Goal: Task Accomplishment & Management: Manage account settings

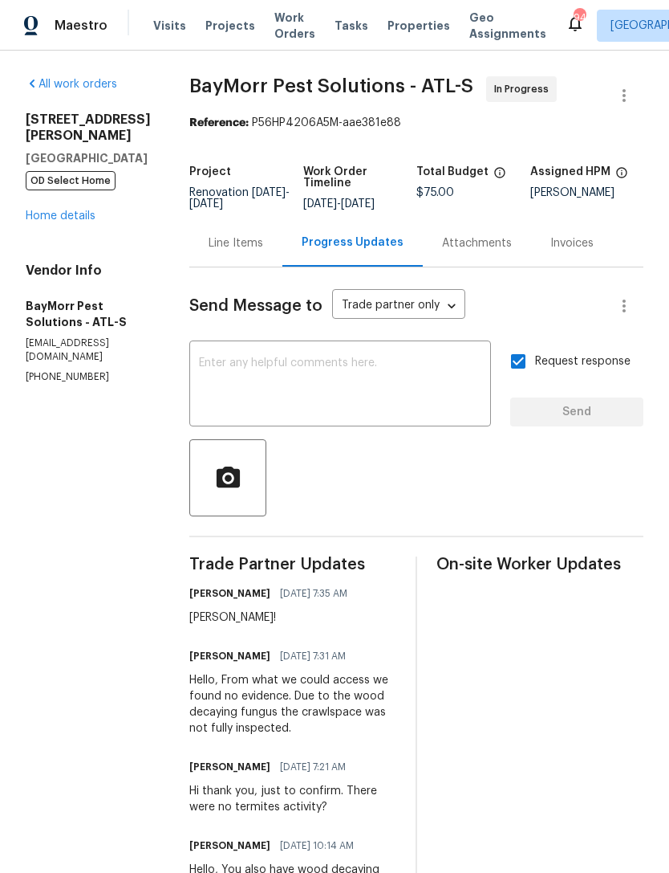
scroll to position [381, 0]
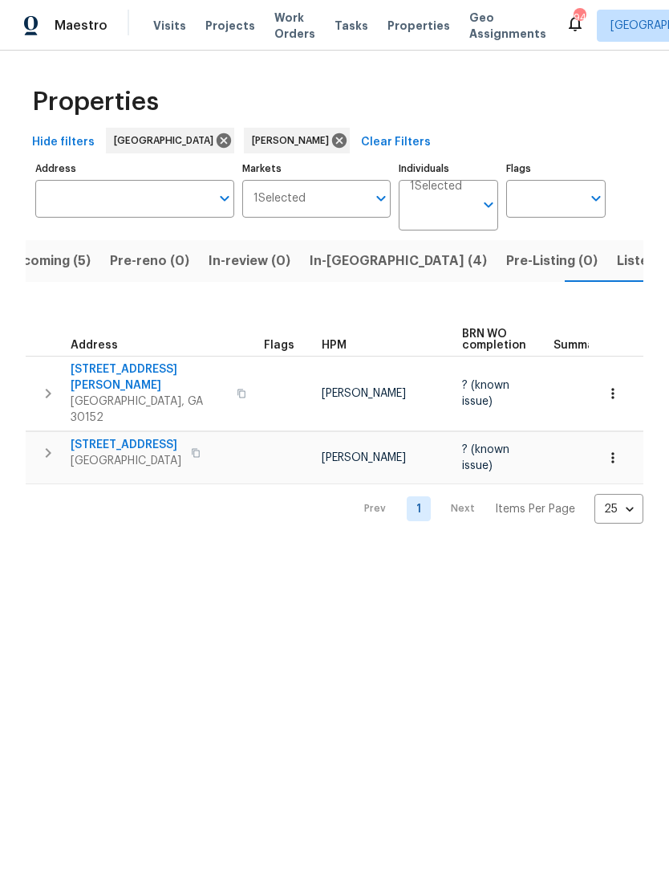
scroll to position [0, 31]
click at [179, 378] on span "[STREET_ADDRESS][PERSON_NAME]" at bounding box center [149, 377] width 157 height 32
click at [332, 269] on span "In-reno (4)" at bounding box center [398, 261] width 177 height 22
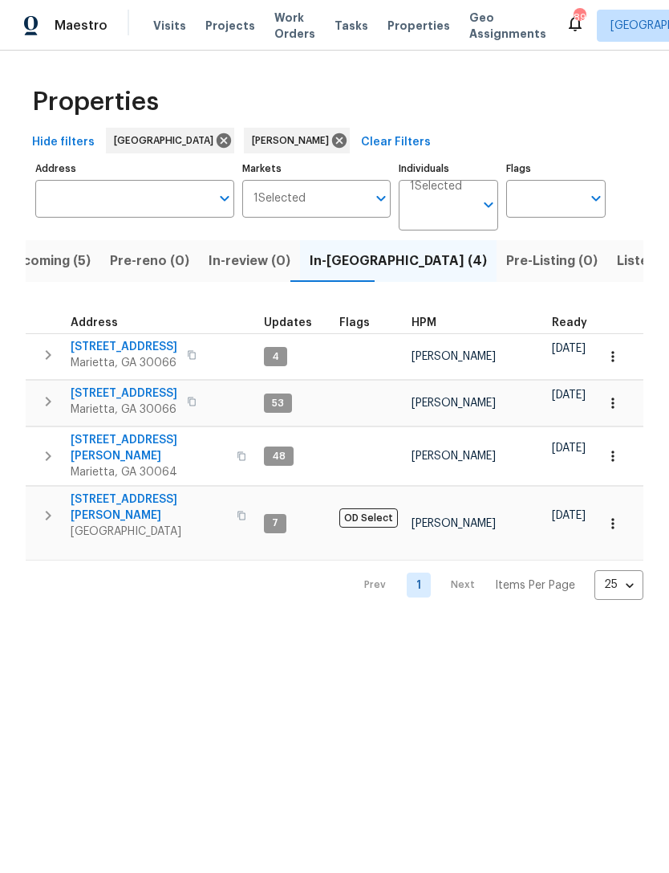
click at [104, 435] on span "3526 W Hampton Dr NW" at bounding box center [149, 448] width 157 height 32
click at [67, 258] on span "Upcoming (5)" at bounding box center [48, 261] width 86 height 22
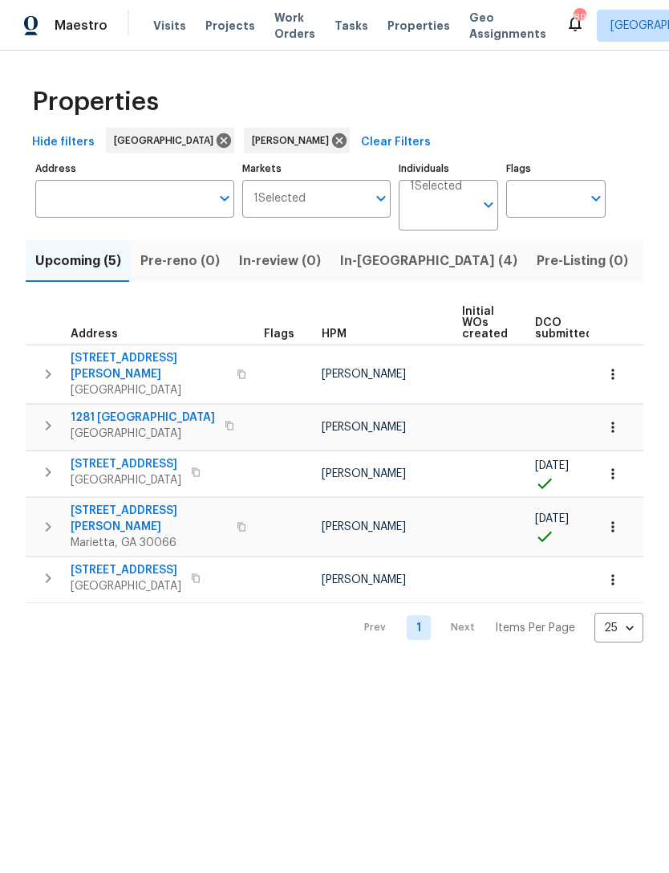
click at [606, 468] on icon "button" at bounding box center [613, 474] width 16 height 16
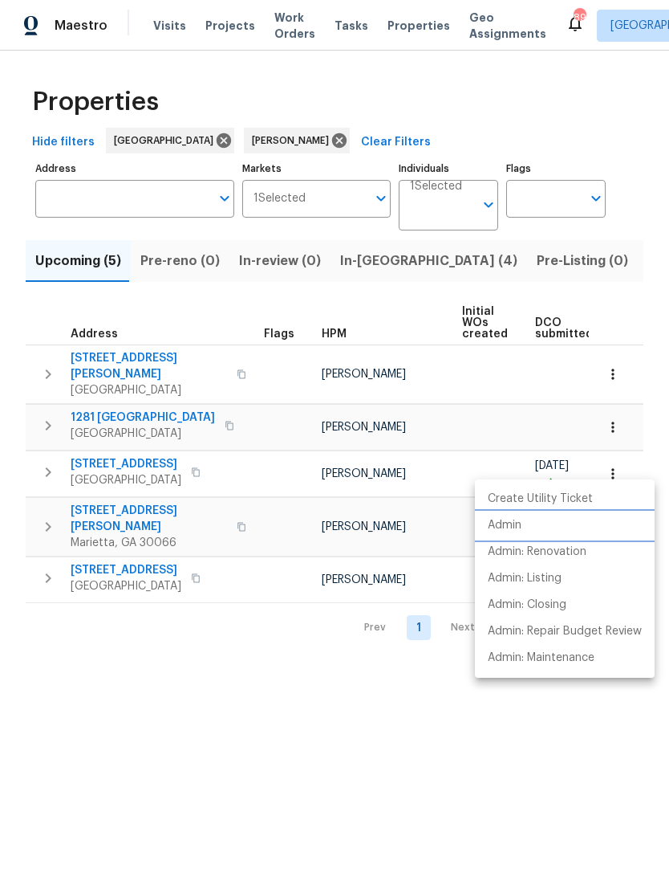
click at [511, 529] on p "Admin" at bounding box center [505, 525] width 34 height 17
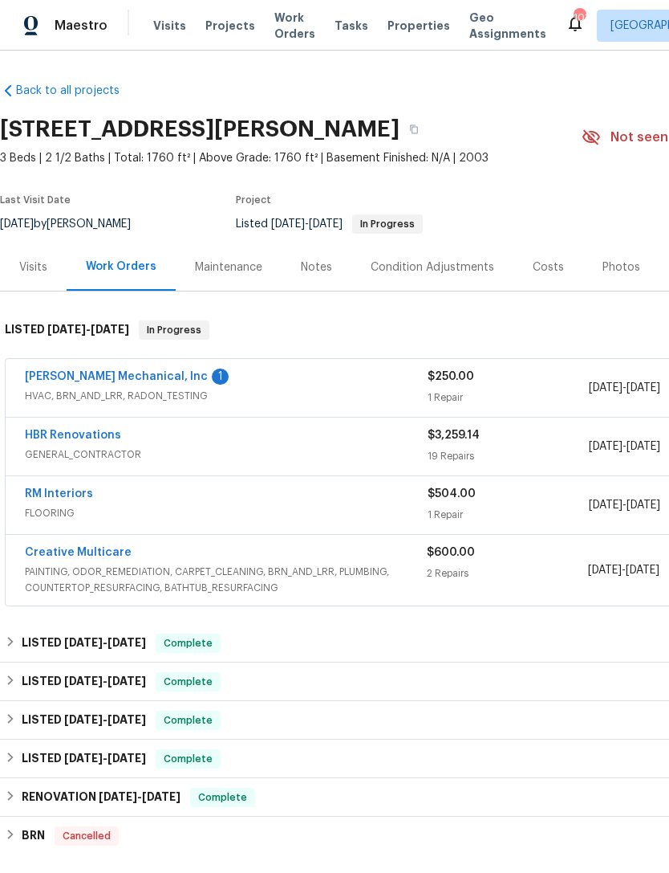
click at [132, 382] on link "[PERSON_NAME] Mechanical, Inc" at bounding box center [116, 376] width 183 height 11
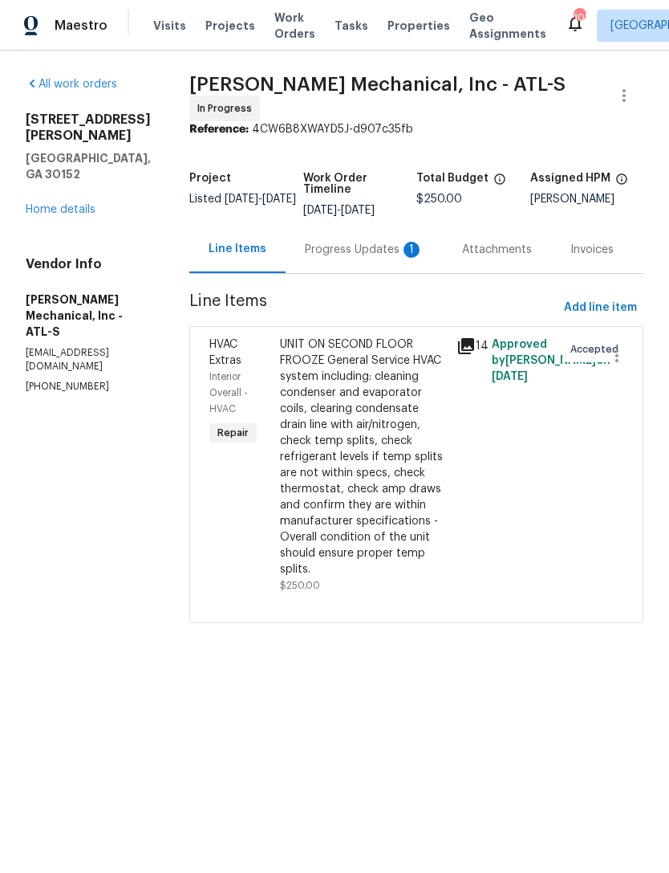
click at [364, 256] on div "Progress Updates 1" at bounding box center [364, 250] width 119 height 16
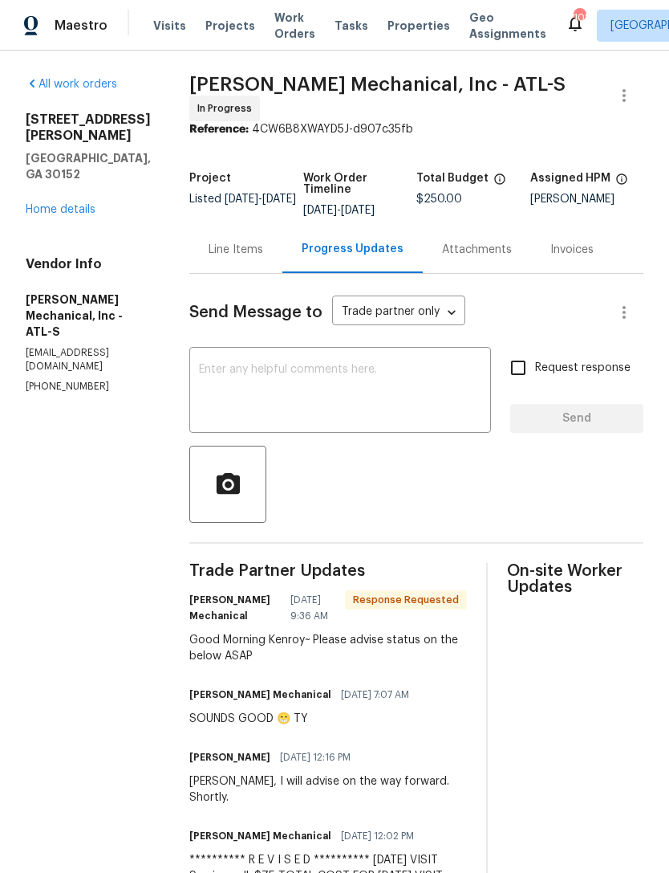
click at [367, 386] on textarea at bounding box center [340, 392] width 283 height 56
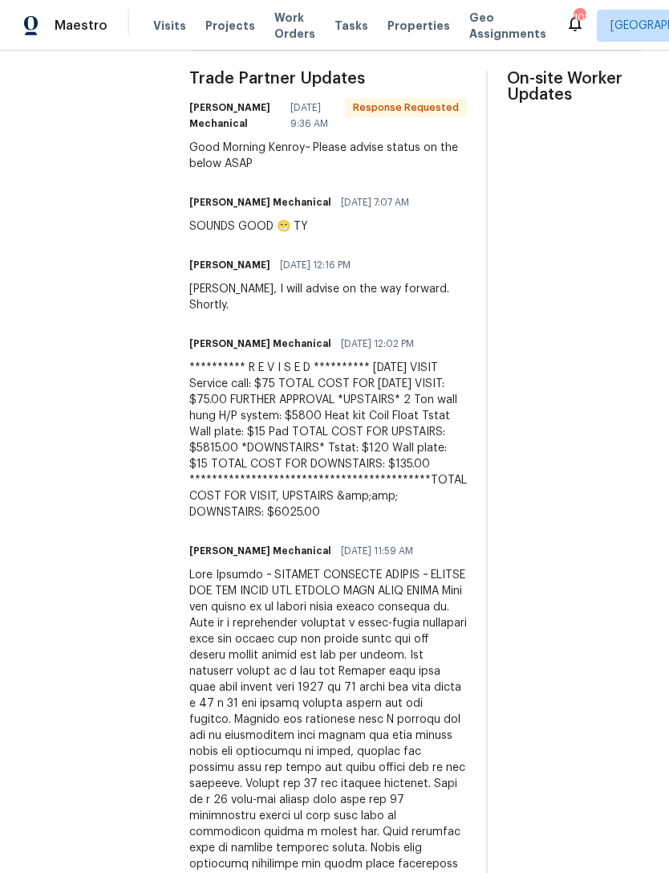
scroll to position [495, 0]
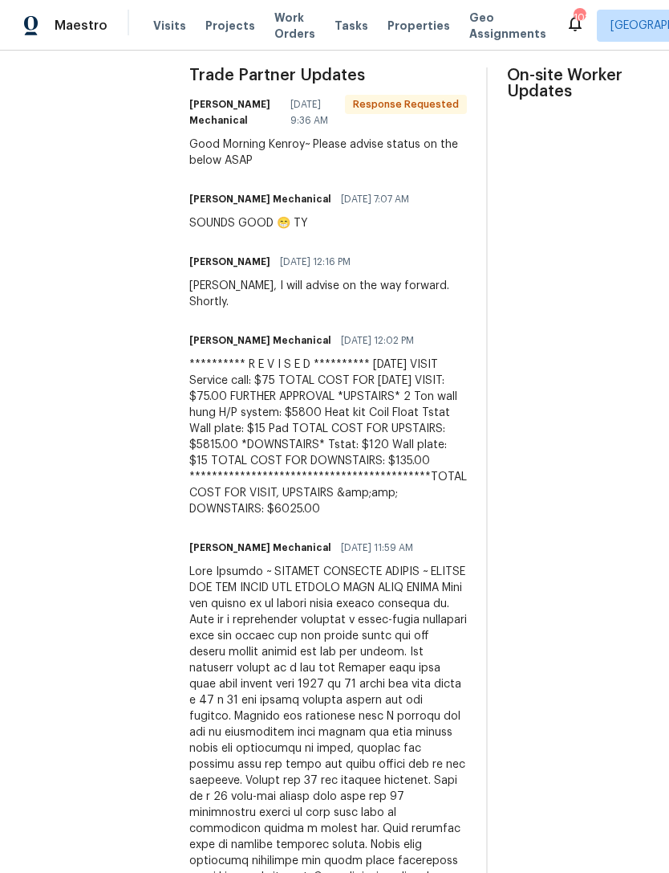
click at [210, 350] on div "All work orders 1575 Ridenour Pkwy NW Apt 804 Kennesaw, GA 30152 Home details V…" at bounding box center [334, 440] width 669 height 1771
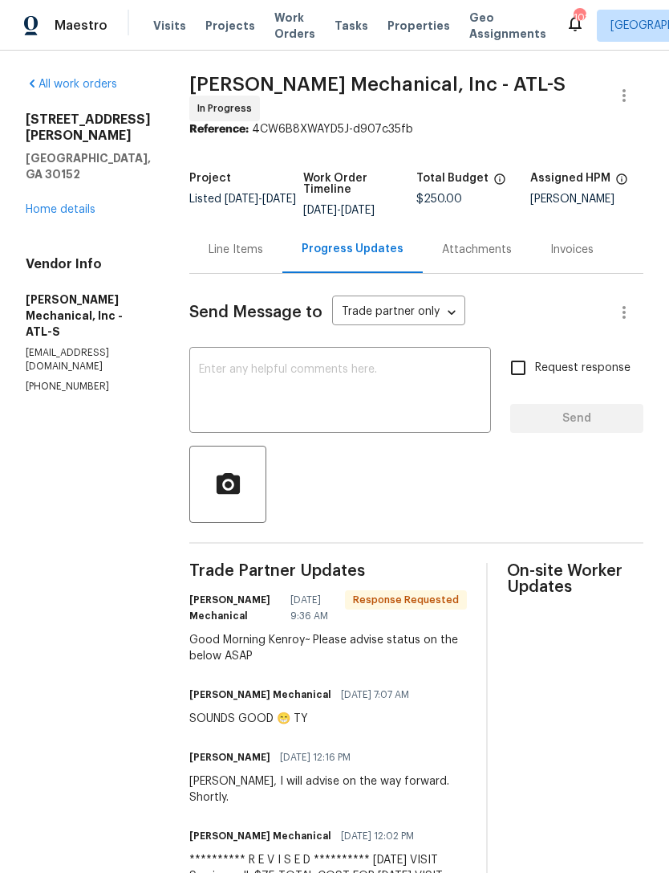
scroll to position [0, 0]
click at [263, 250] on div "Line Items" at bounding box center [236, 250] width 55 height 16
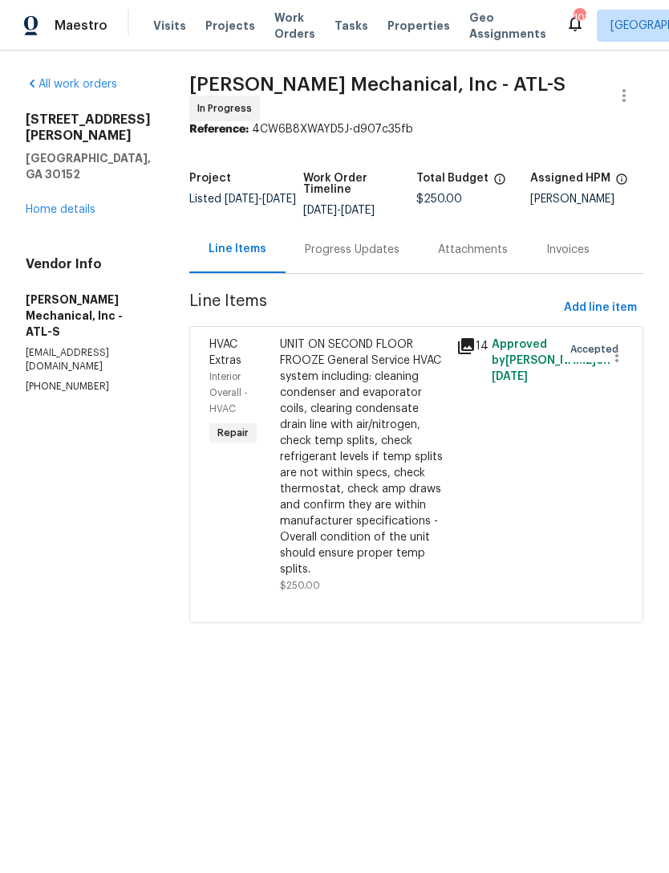
click at [242, 347] on span "HVAC Extras" at bounding box center [226, 352] width 32 height 27
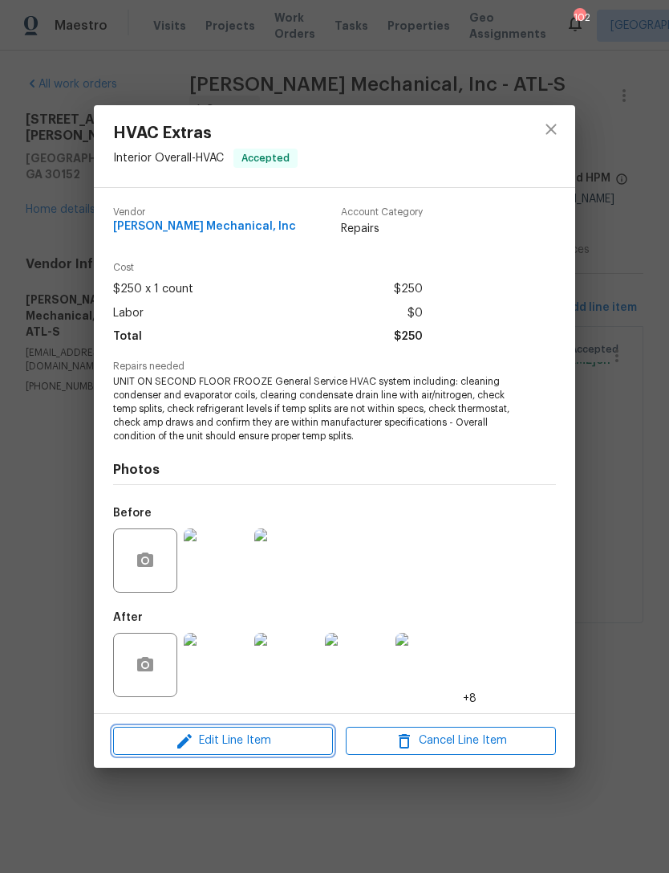
click at [236, 728] on button "Edit Line Item" at bounding box center [223, 740] width 220 height 28
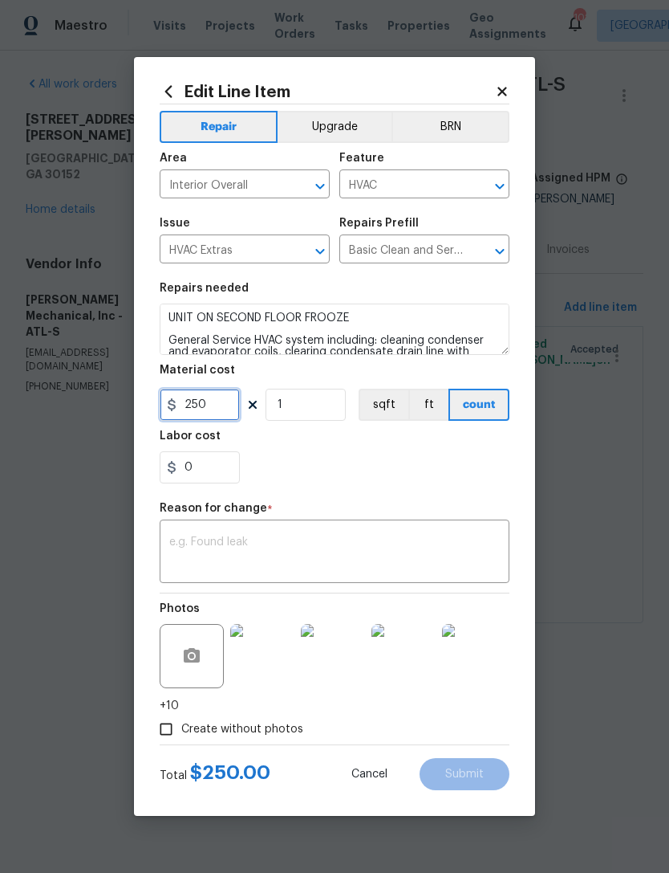
click at [215, 406] on input "250" at bounding box center [200, 405] width 80 height 32
type input "75"
click at [344, 547] on textarea at bounding box center [334, 553] width 331 height 34
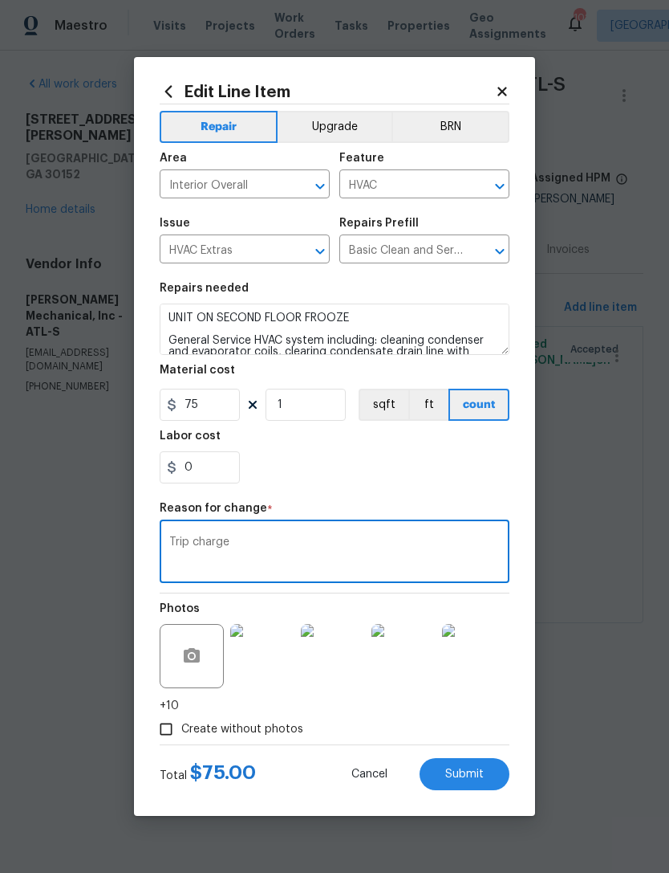
type textarea "Trip charge"
click at [470, 469] on div "0" at bounding box center [335, 467] width 350 height 32
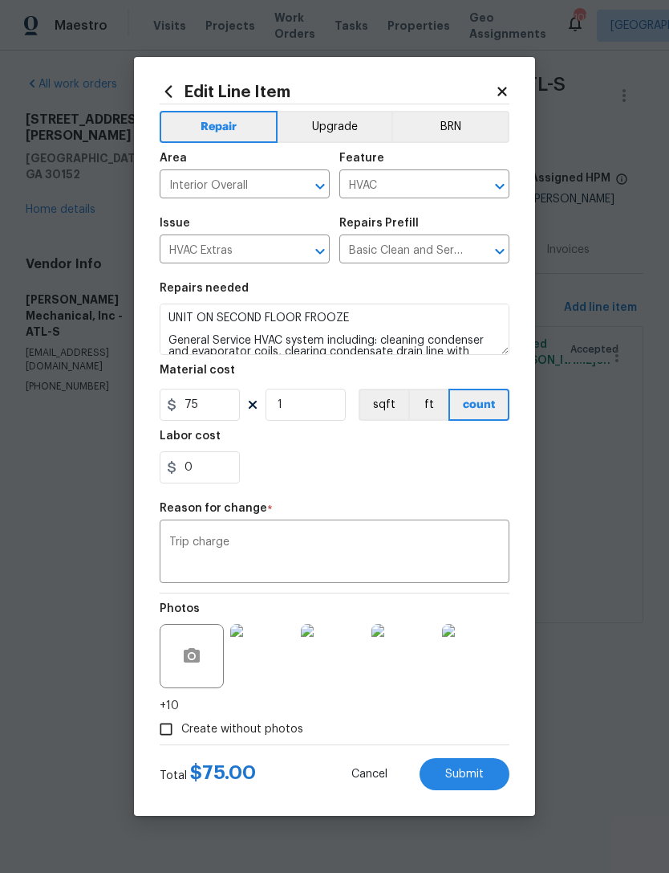
click at [464, 768] on span "Submit" at bounding box center [465, 774] width 39 height 12
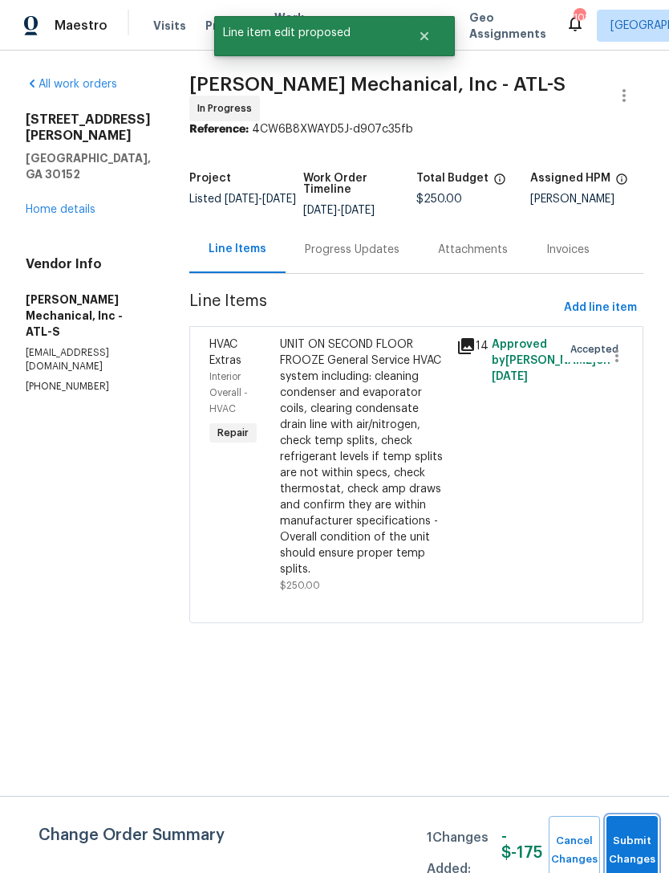
click at [633, 834] on button "Submit Changes" at bounding box center [632, 850] width 51 height 69
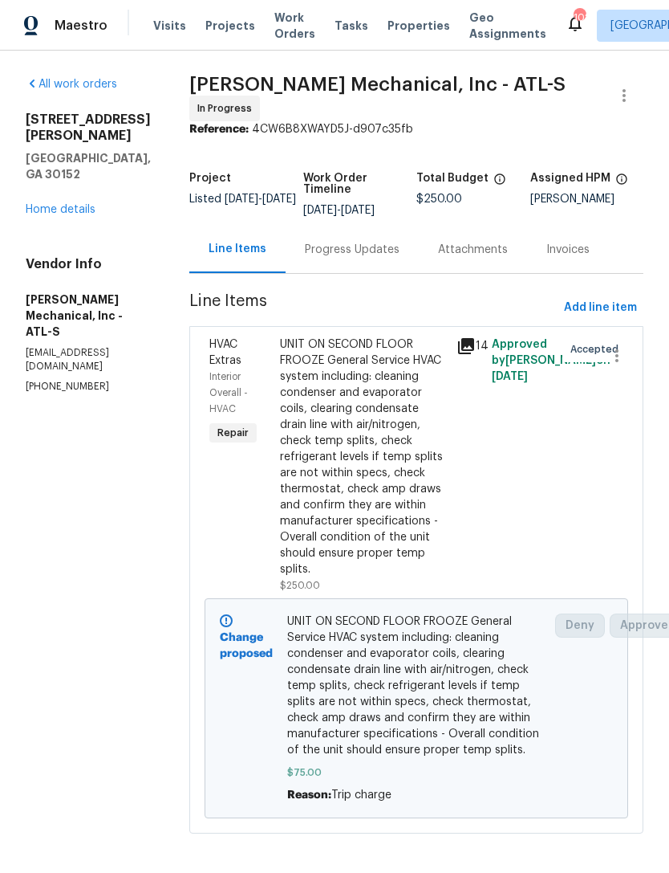
click at [376, 264] on div "Progress Updates" at bounding box center [352, 249] width 133 height 47
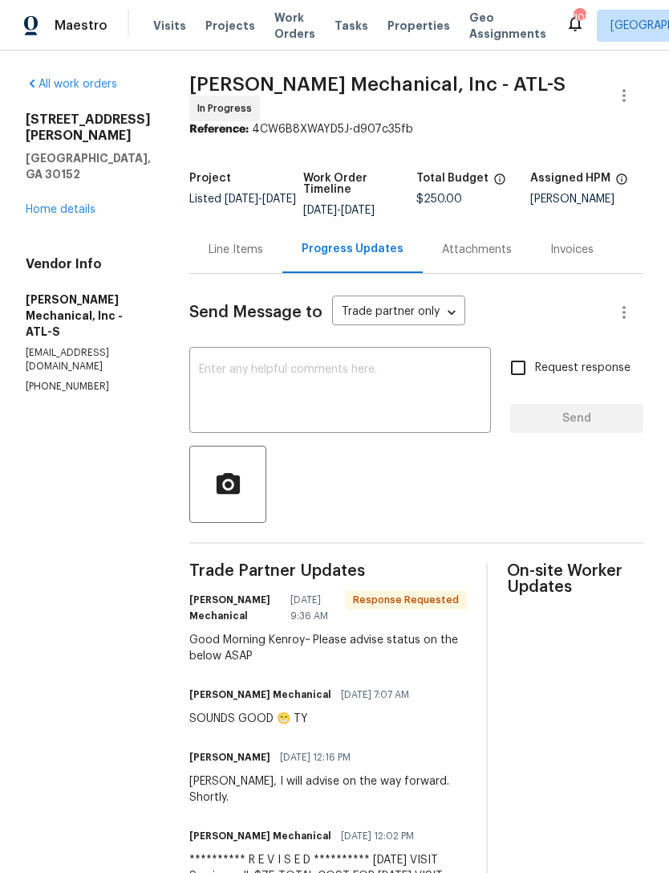
click at [259, 258] on div "Line Items" at bounding box center [236, 250] width 55 height 16
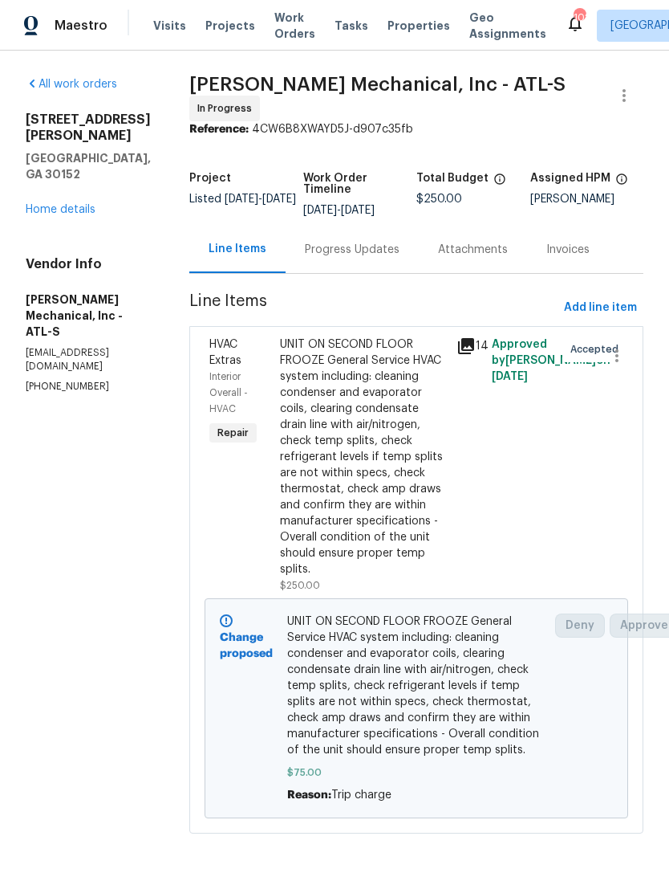
scroll to position [44, 0]
click at [392, 242] on div "Progress Updates" at bounding box center [352, 250] width 95 height 16
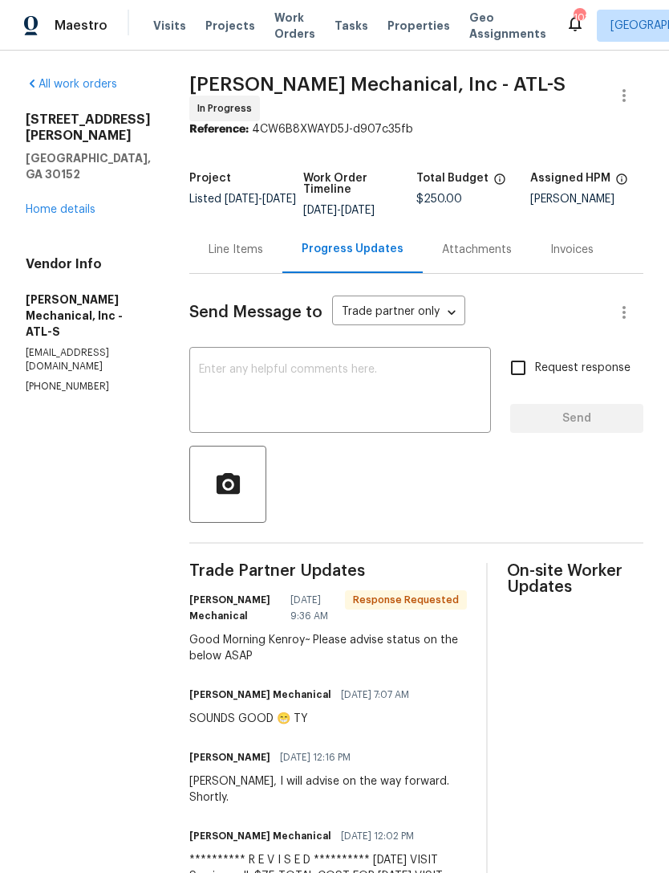
click at [397, 401] on textarea at bounding box center [340, 392] width 283 height 56
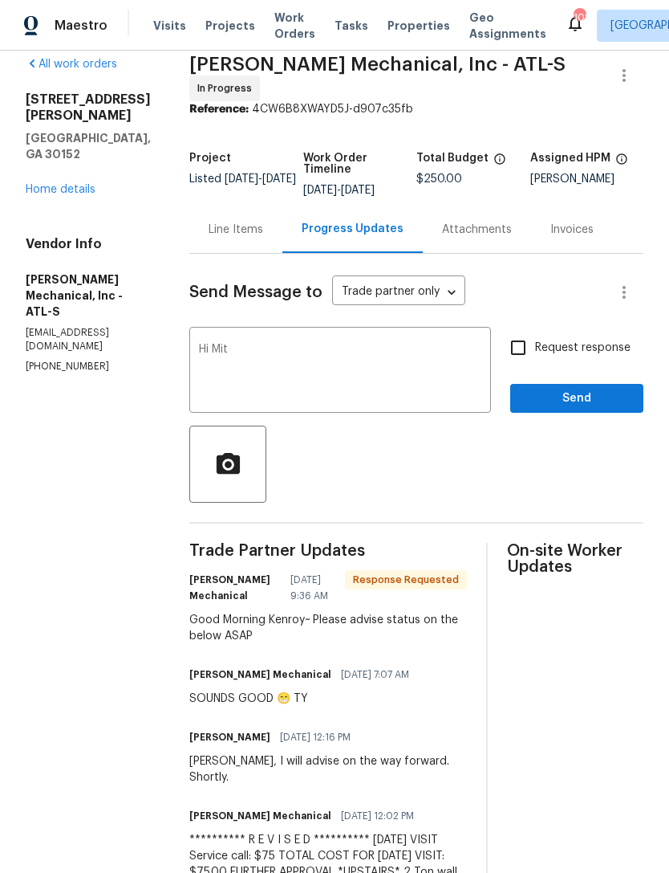
scroll to position [24, 0]
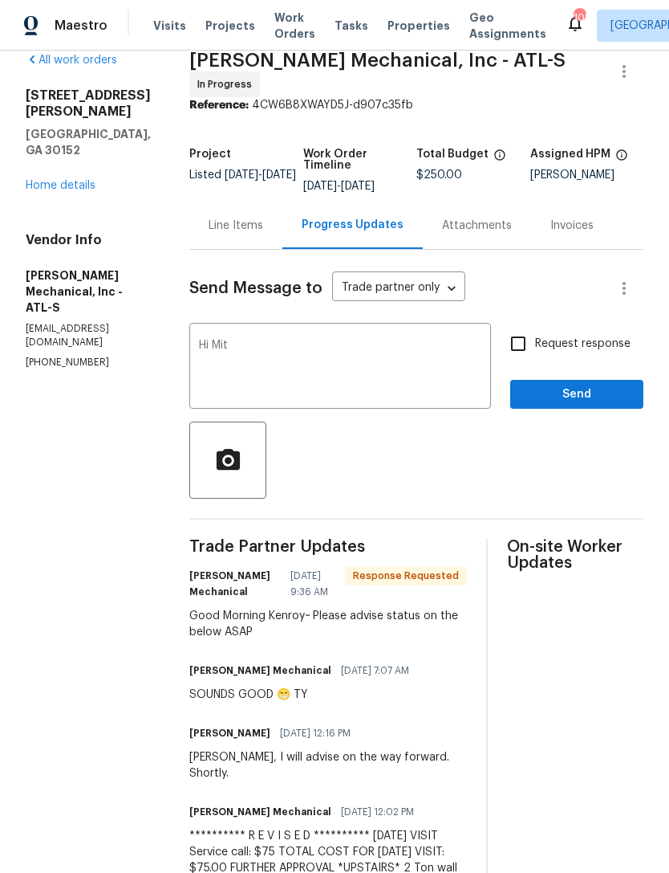
click at [372, 379] on textarea "Hi Mit" at bounding box center [340, 368] width 283 height 56
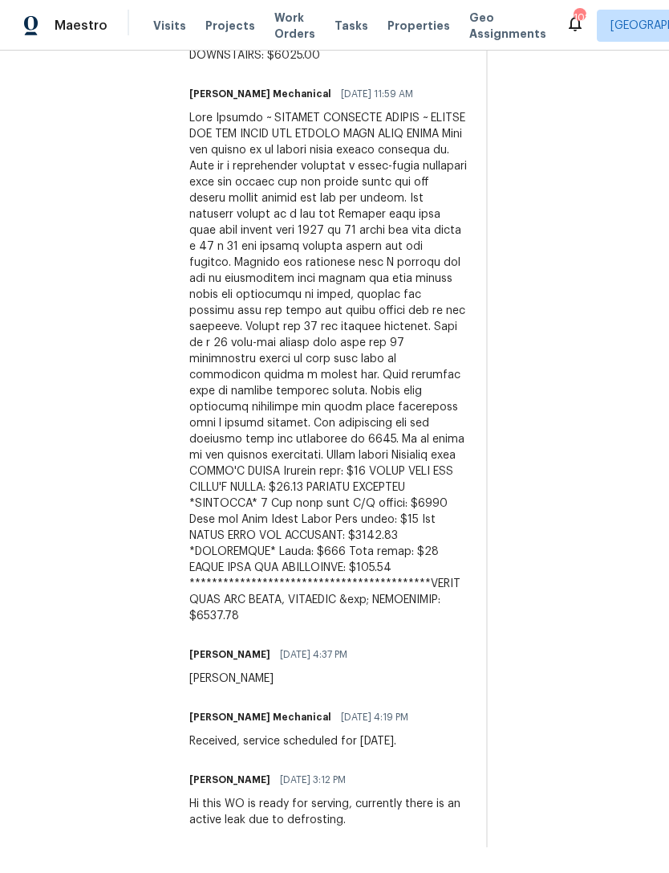
scroll to position [983, 0]
click at [580, 441] on div "On-site Worker Updates" at bounding box center [575, 230] width 136 height 1233
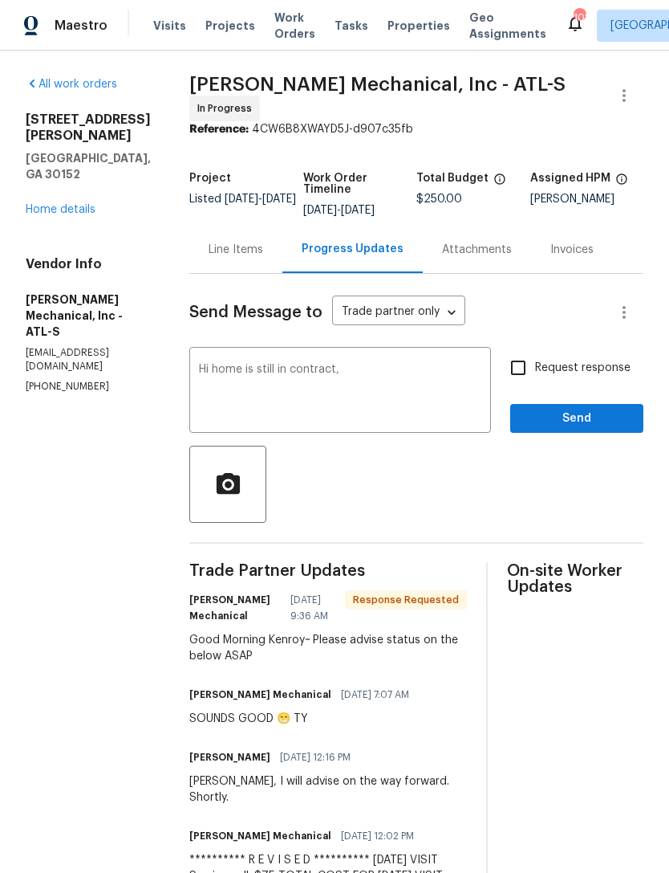
scroll to position [0, 0]
click at [431, 379] on textarea "Hi home is still in contract," at bounding box center [340, 392] width 283 height 56
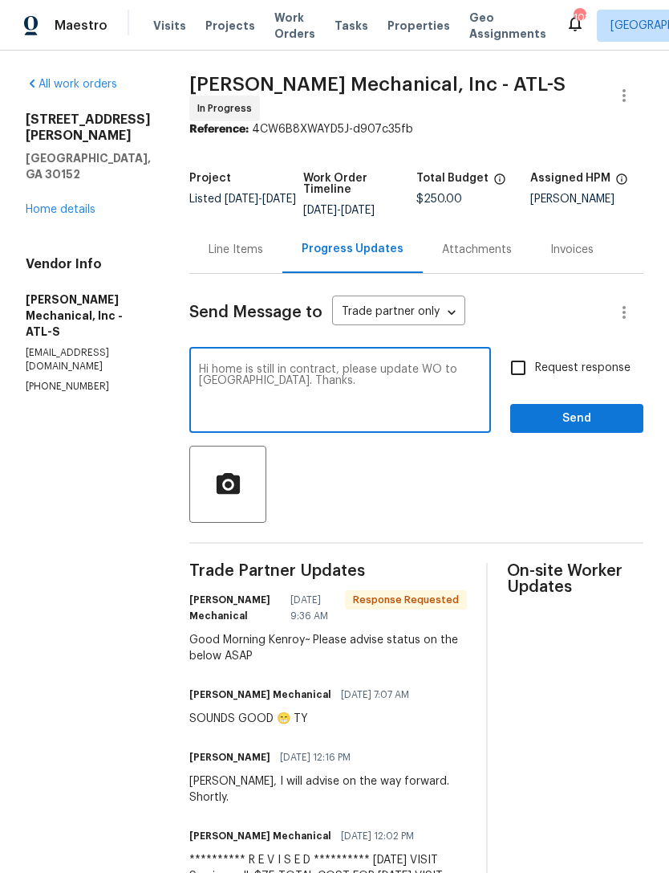
type textarea "Hi home is still in contract, please update WO to [GEOGRAPHIC_DATA]. Thanks."
click at [529, 371] on input "Request response" at bounding box center [519, 368] width 34 height 34
checkbox input "true"
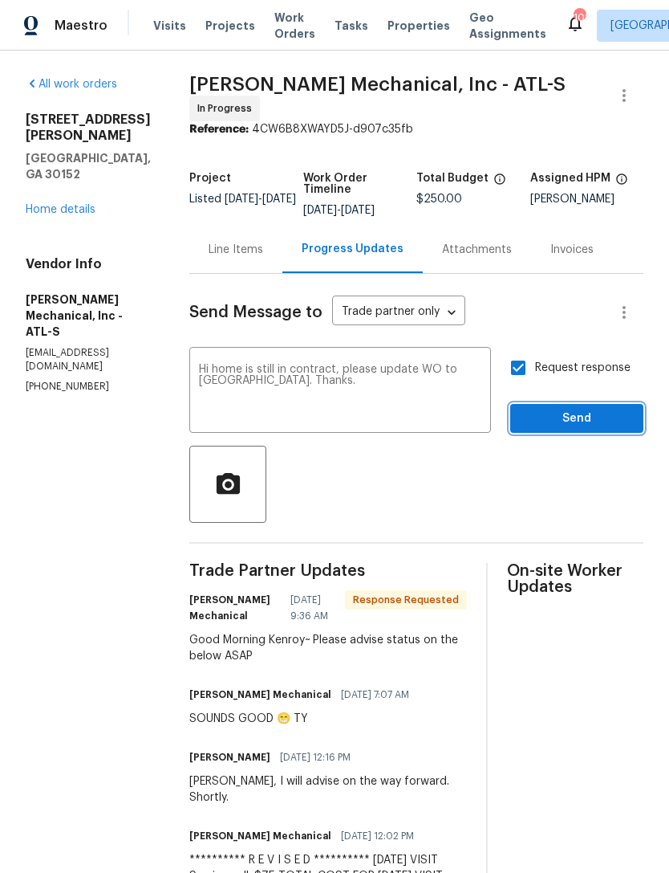
click at [588, 419] on span "Send" at bounding box center [577, 419] width 108 height 20
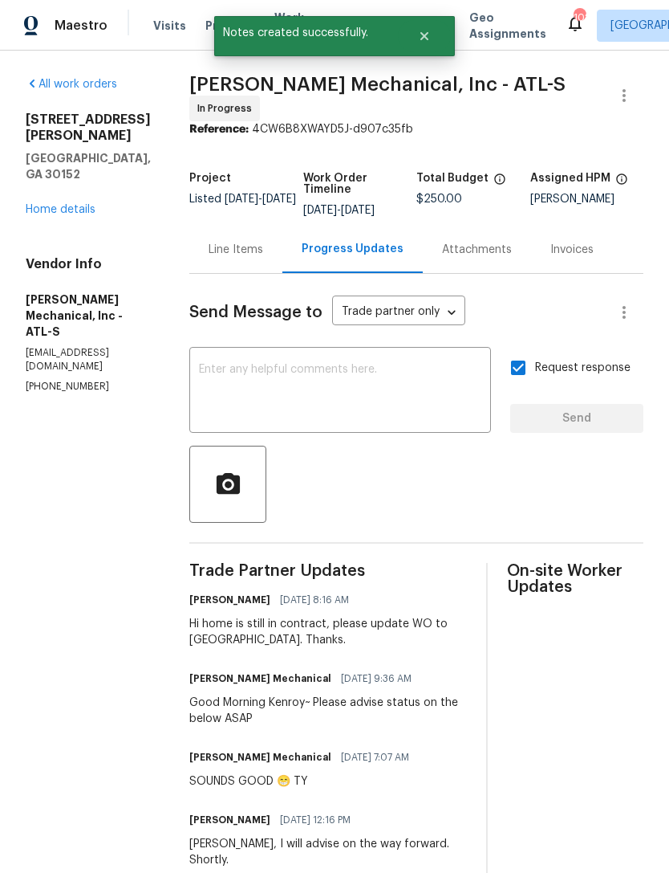
click at [60, 204] on link "Home details" at bounding box center [61, 209] width 70 height 11
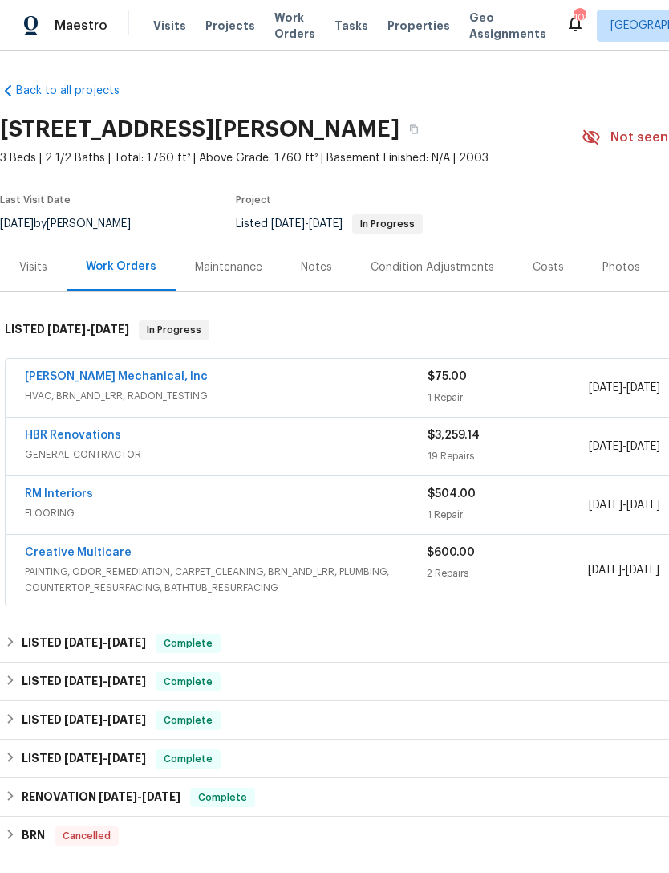
click at [31, 275] on div "Visits" at bounding box center [33, 267] width 28 height 16
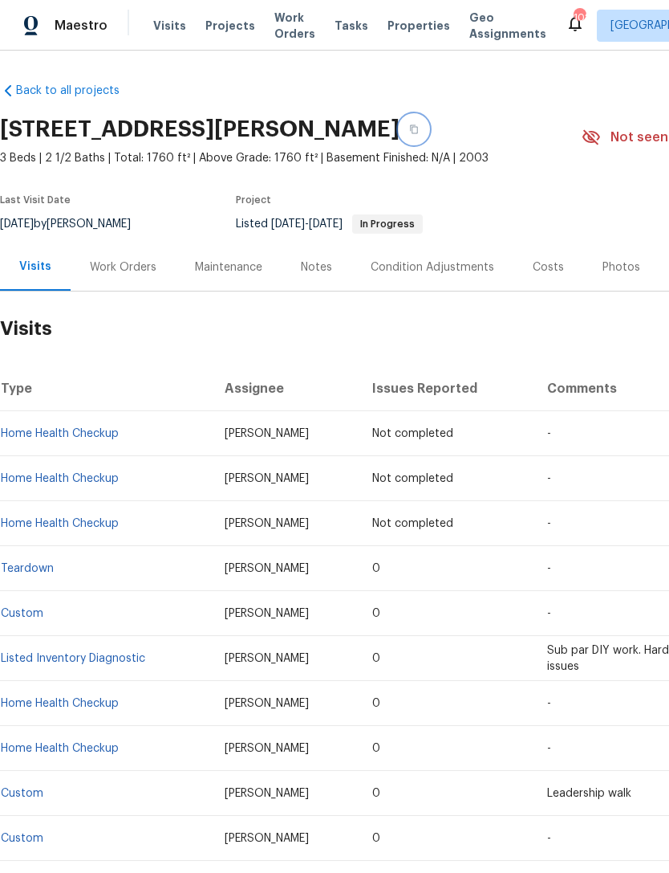
click at [429, 139] on button "button" at bounding box center [414, 129] width 29 height 29
click at [134, 291] on div "Work Orders" at bounding box center [123, 266] width 105 height 47
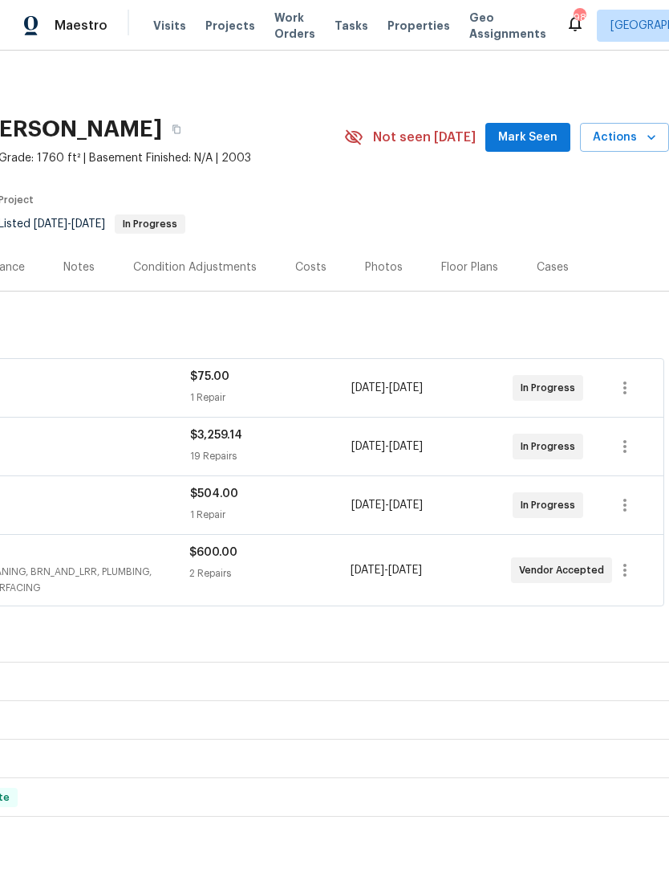
scroll to position [0, 238]
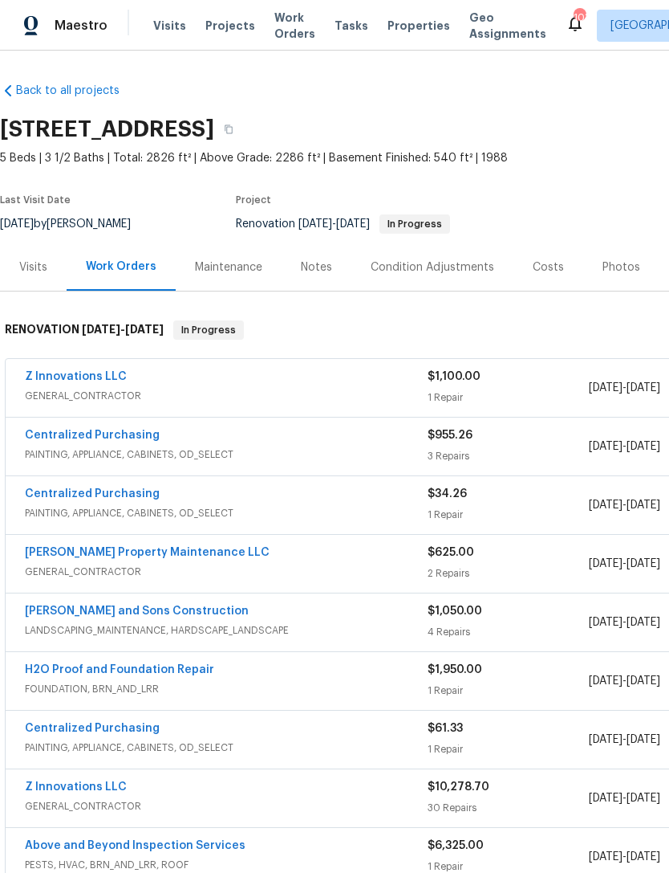
click at [59, 372] on link "Z Innovations LLC" at bounding box center [76, 376] width 102 height 11
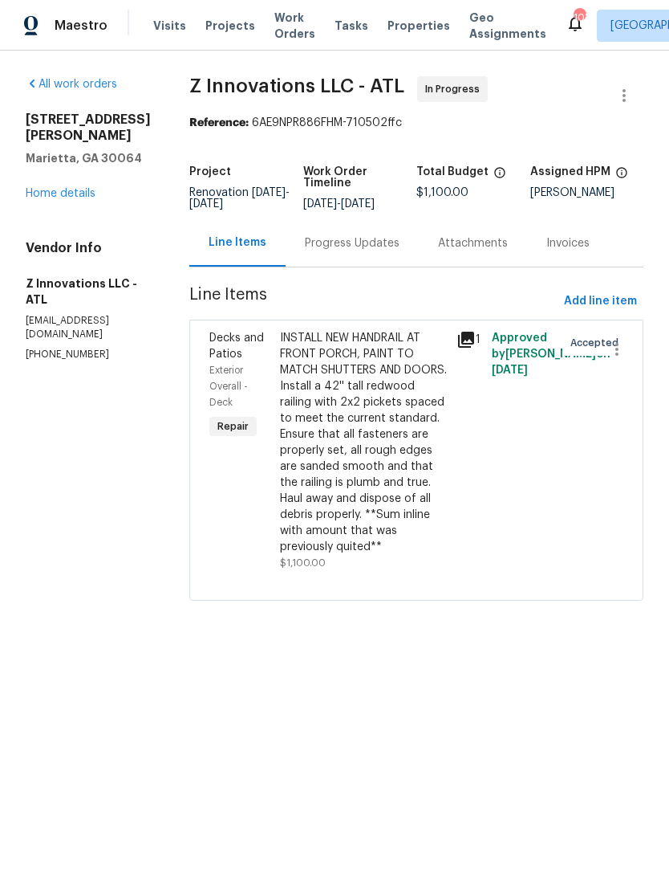
click at [334, 263] on div "Progress Updates" at bounding box center [352, 242] width 133 height 47
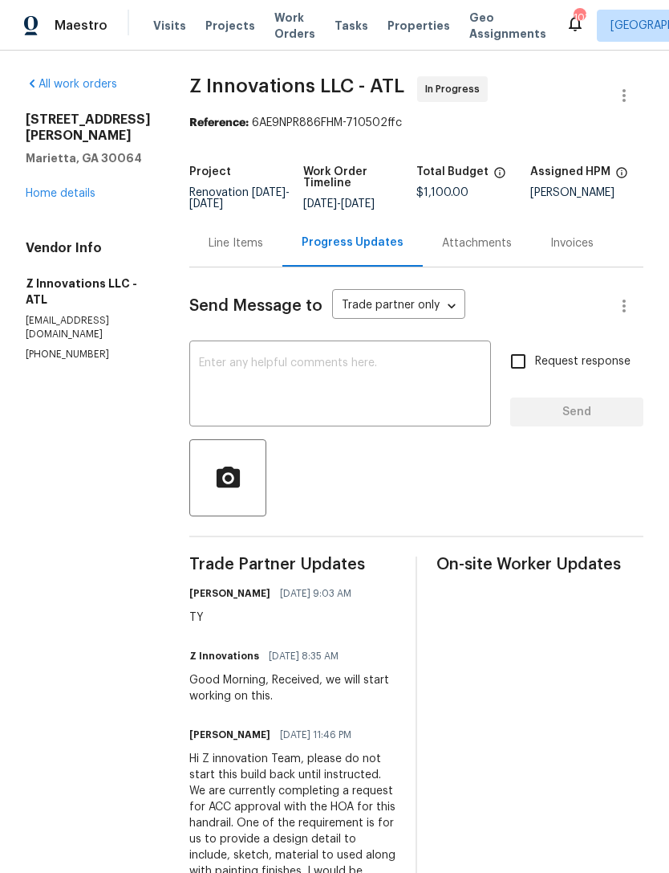
click at [409, 381] on textarea at bounding box center [340, 385] width 283 height 56
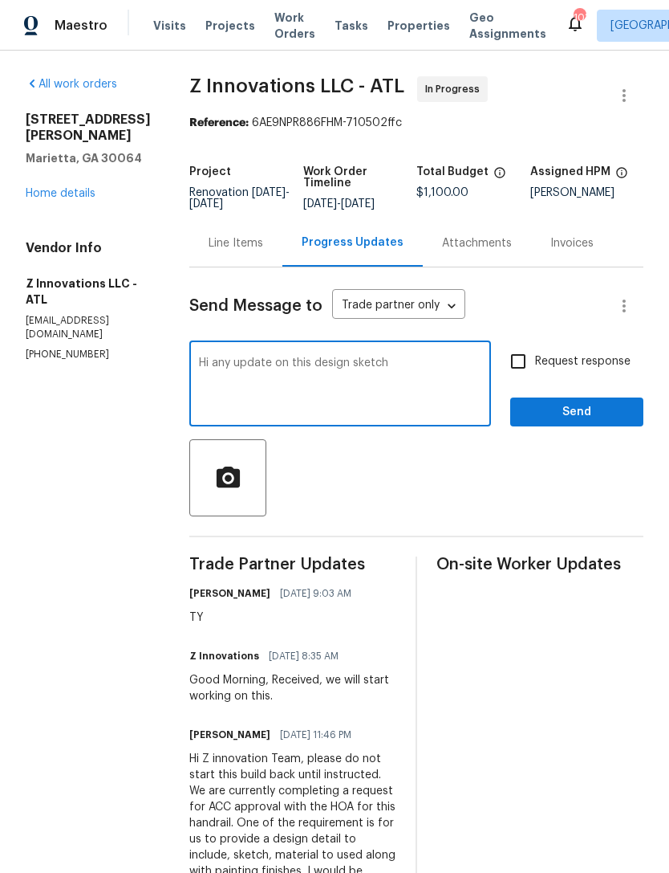
click at [199, 372] on textarea "Hi any update on this design sketch" at bounding box center [340, 385] width 283 height 56
click at [204, 370] on textarea "Hi any update on this design sketch" at bounding box center [340, 385] width 283 height 56
click at [470, 381] on textarea "Hi good morning, any update on this design sketch" at bounding box center [340, 385] width 283 height 56
type textarea "Hi good morning, any update on this design sketch?"
click at [520, 373] on input "Request response" at bounding box center [519, 361] width 34 height 34
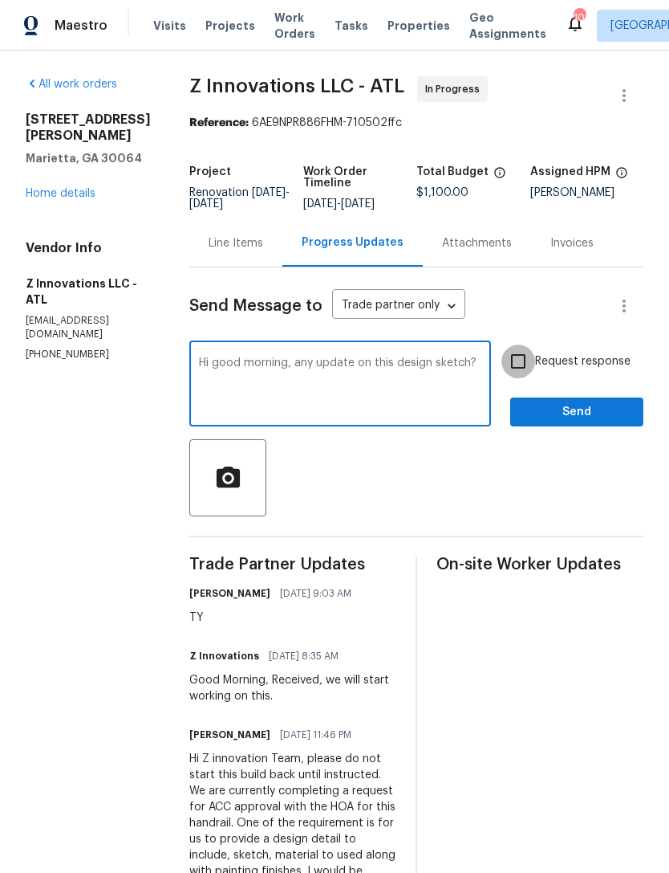
checkbox input "true"
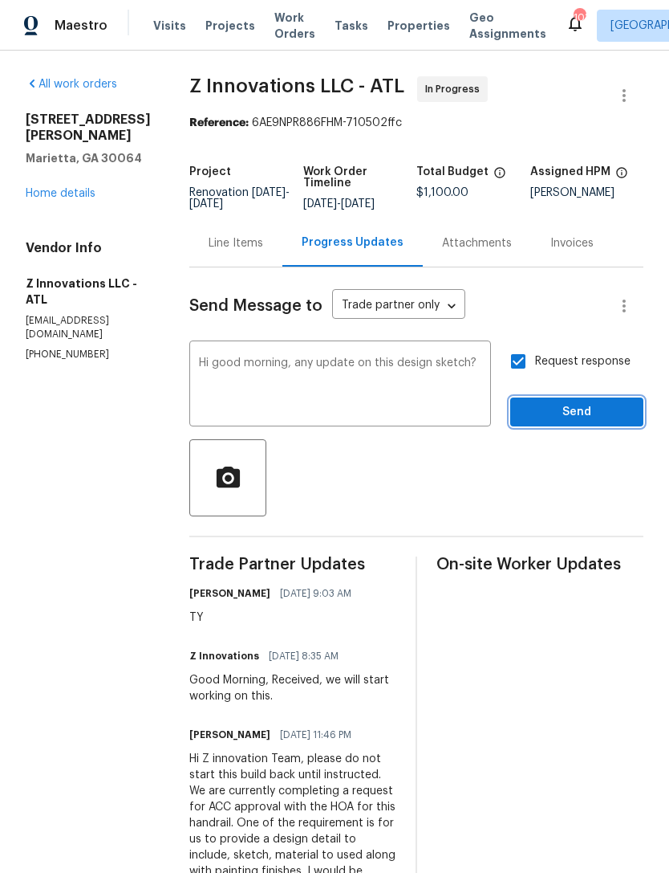
click at [563, 422] on span "Send" at bounding box center [577, 412] width 108 height 20
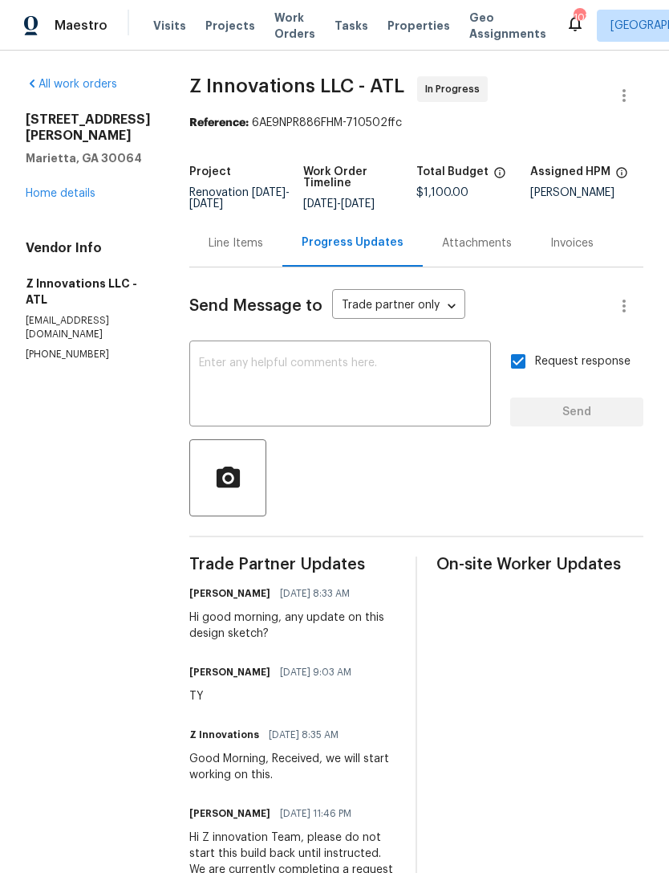
click at [70, 197] on link "Home details" at bounding box center [61, 193] width 70 height 11
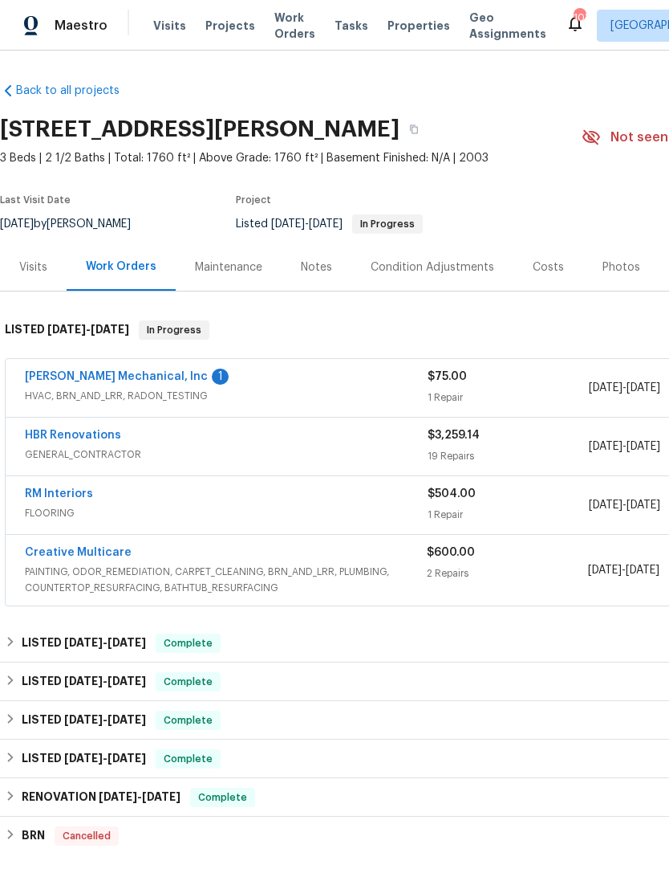
click at [136, 382] on link "[PERSON_NAME] Mechanical, Inc" at bounding box center [116, 376] width 183 height 11
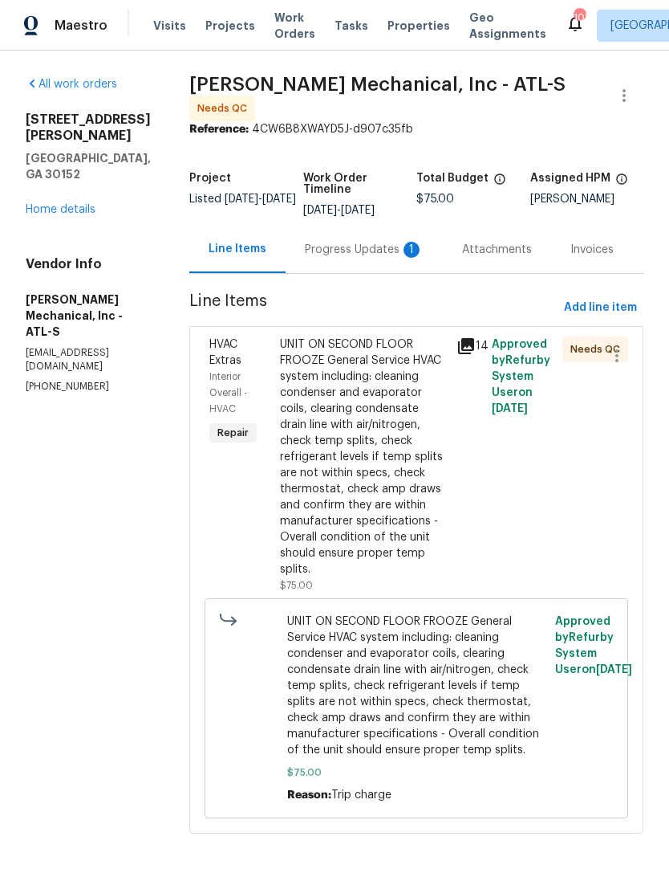
click at [363, 258] on div "Progress Updates 1" at bounding box center [364, 250] width 119 height 16
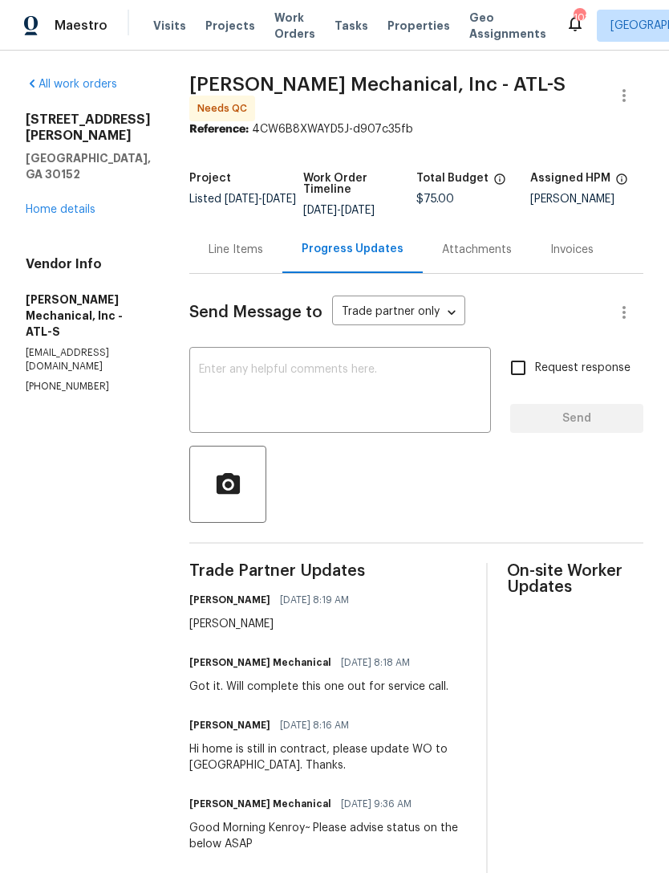
click at [90, 204] on link "Home details" at bounding box center [61, 209] width 70 height 11
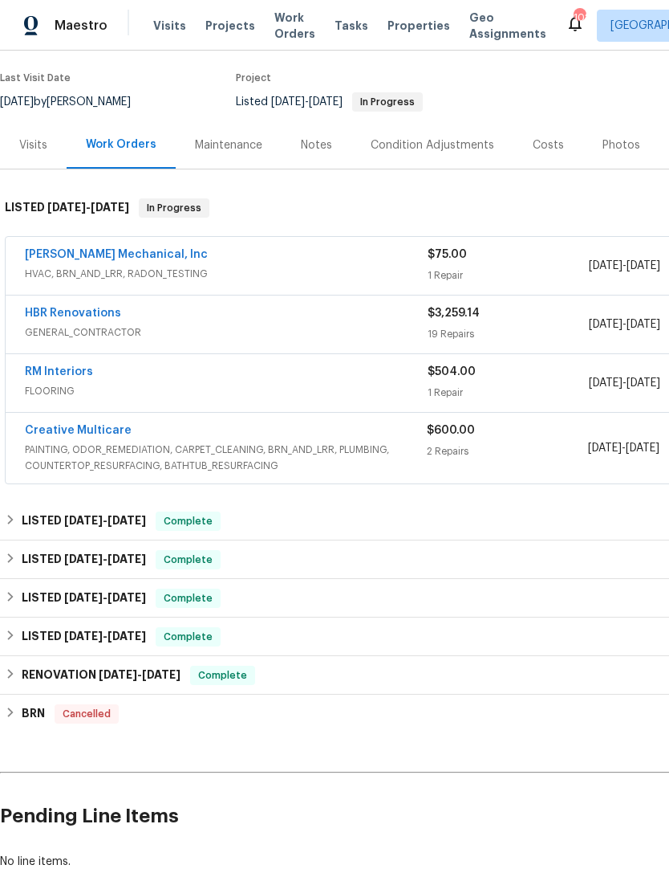
scroll to position [123, 0]
click at [67, 259] on link "[PERSON_NAME] Mechanical, Inc" at bounding box center [116, 253] width 183 height 11
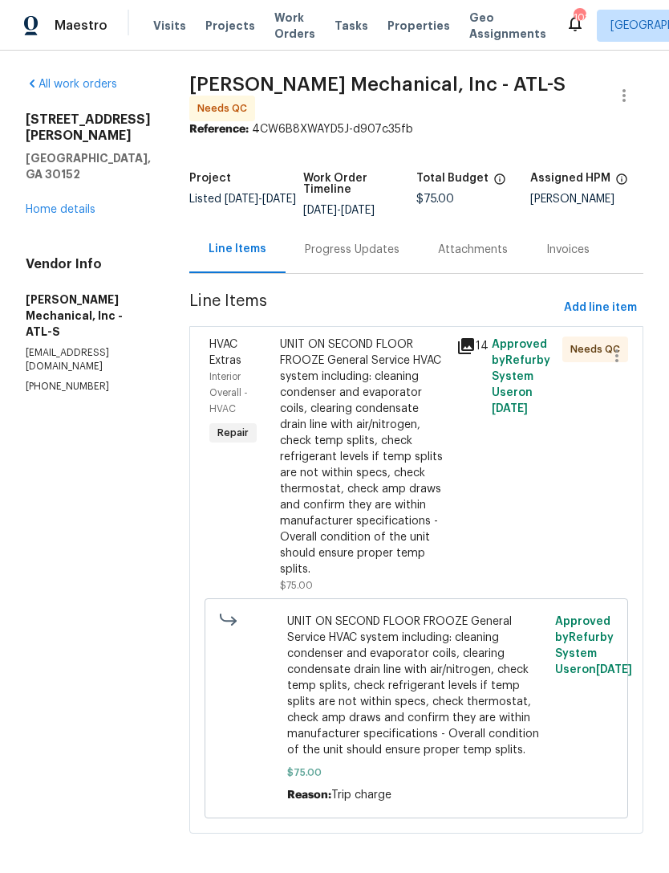
click at [271, 353] on div "HVAC Extras" at bounding box center [240, 352] width 61 height 32
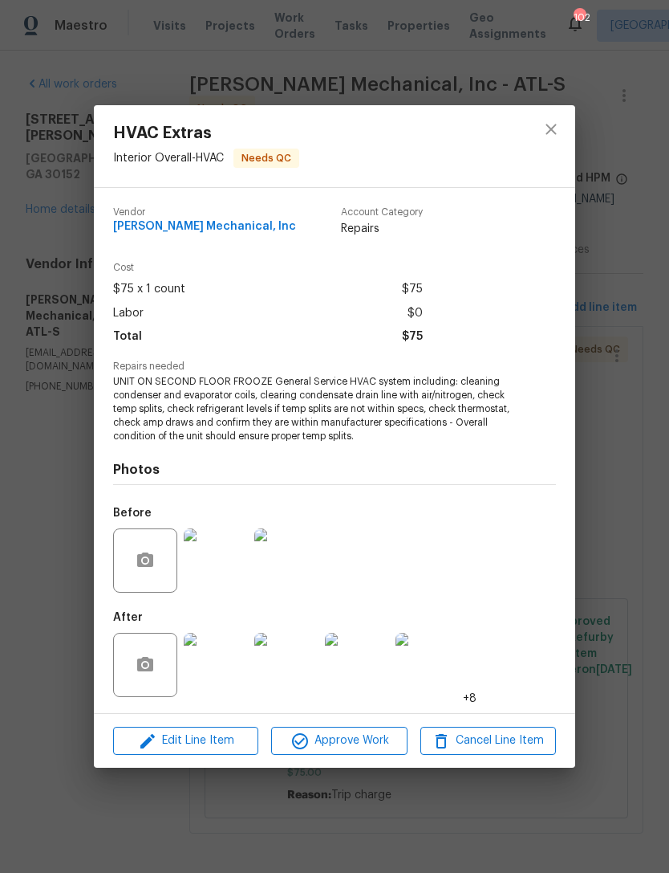
click at [230, 660] on img at bounding box center [216, 665] width 64 height 64
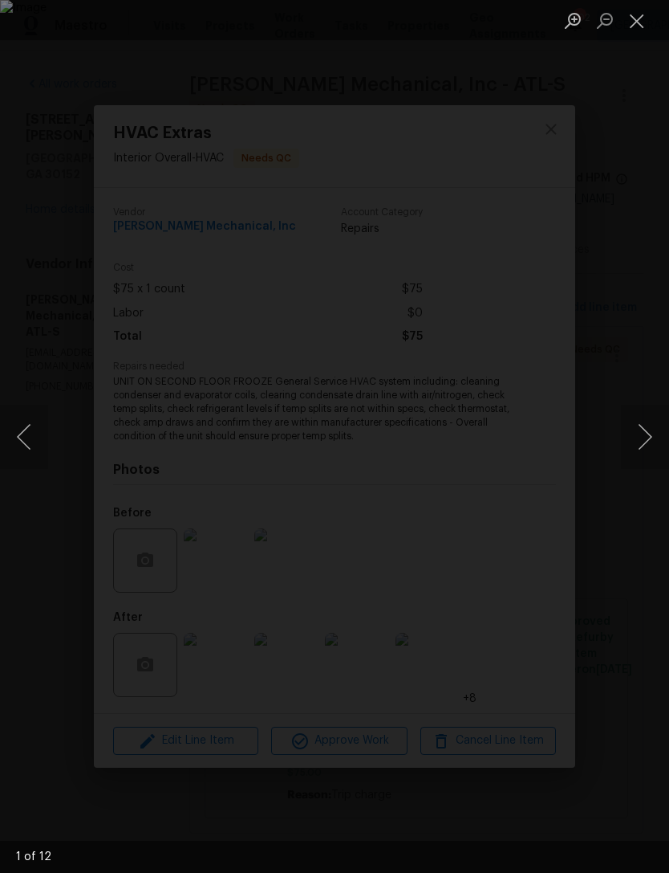
click at [637, 432] on button "Next image" at bounding box center [645, 437] width 48 height 64
click at [643, 433] on button "Next image" at bounding box center [645, 437] width 48 height 64
click at [639, 437] on button "Next image" at bounding box center [645, 437] width 48 height 64
click at [627, 431] on button "Next image" at bounding box center [645, 437] width 48 height 64
click at [639, 430] on button "Next image" at bounding box center [645, 437] width 48 height 64
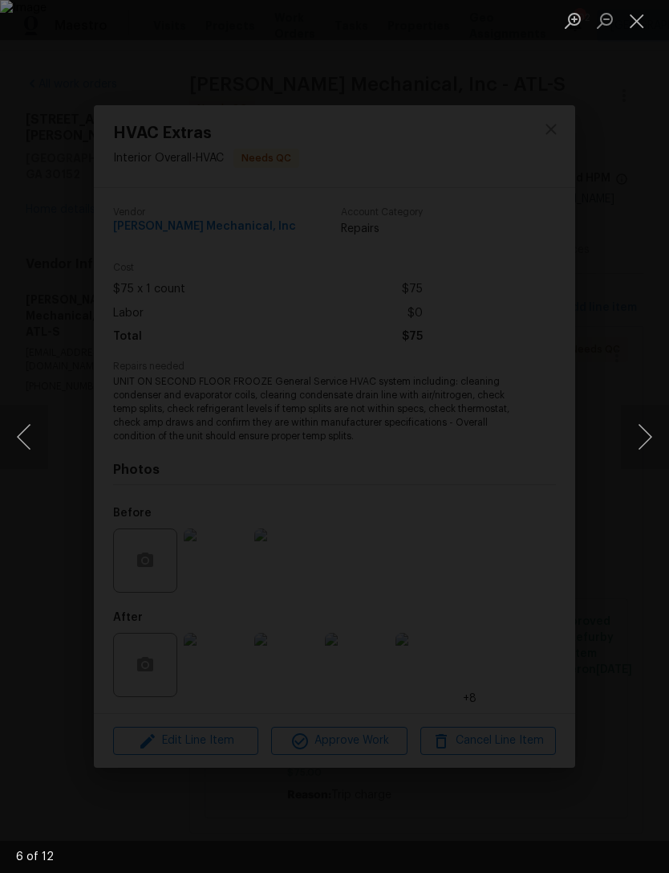
click at [626, 437] on button "Next image" at bounding box center [645, 437] width 48 height 64
click at [634, 438] on button "Next image" at bounding box center [645, 437] width 48 height 64
click at [639, 435] on button "Next image" at bounding box center [645, 437] width 48 height 64
click at [633, 436] on button "Next image" at bounding box center [645, 437] width 48 height 64
click at [638, 430] on button "Next image" at bounding box center [645, 437] width 48 height 64
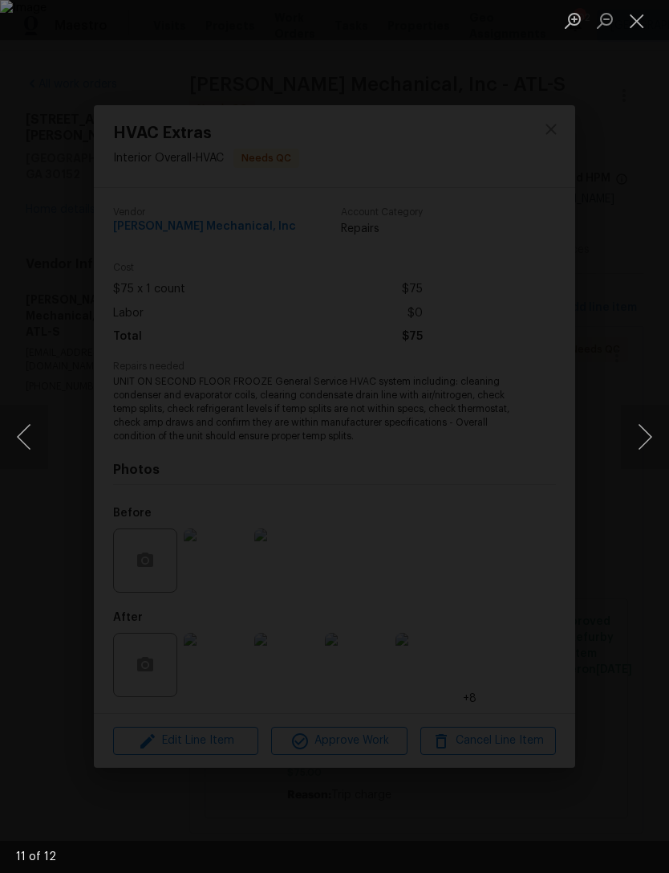
click at [634, 438] on button "Next image" at bounding box center [645, 437] width 48 height 64
click at [639, 430] on button "Next image" at bounding box center [645, 437] width 48 height 64
click at [645, 20] on button "Close lightbox" at bounding box center [637, 20] width 32 height 28
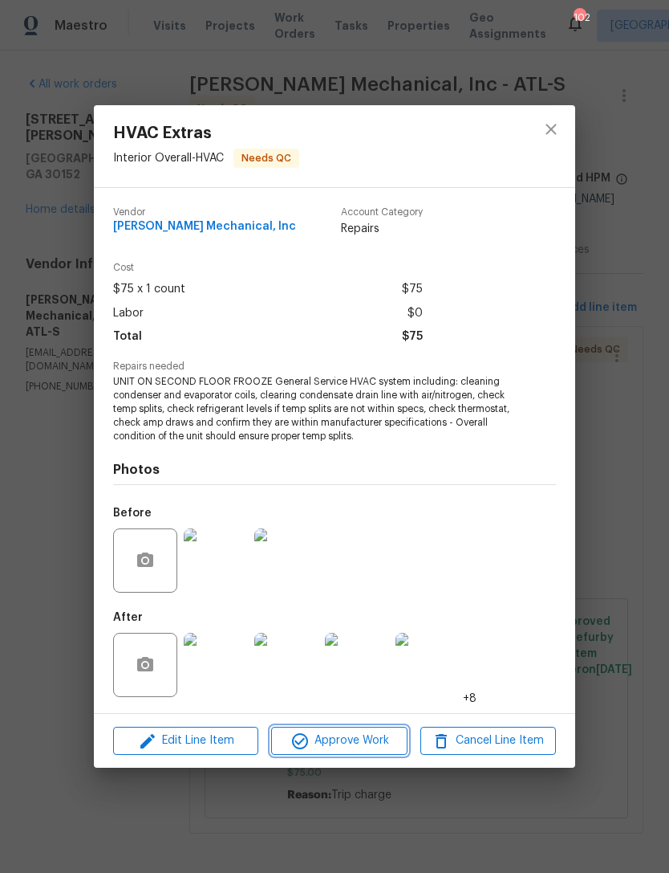
click at [315, 739] on span "Approve Work" at bounding box center [339, 741] width 126 height 20
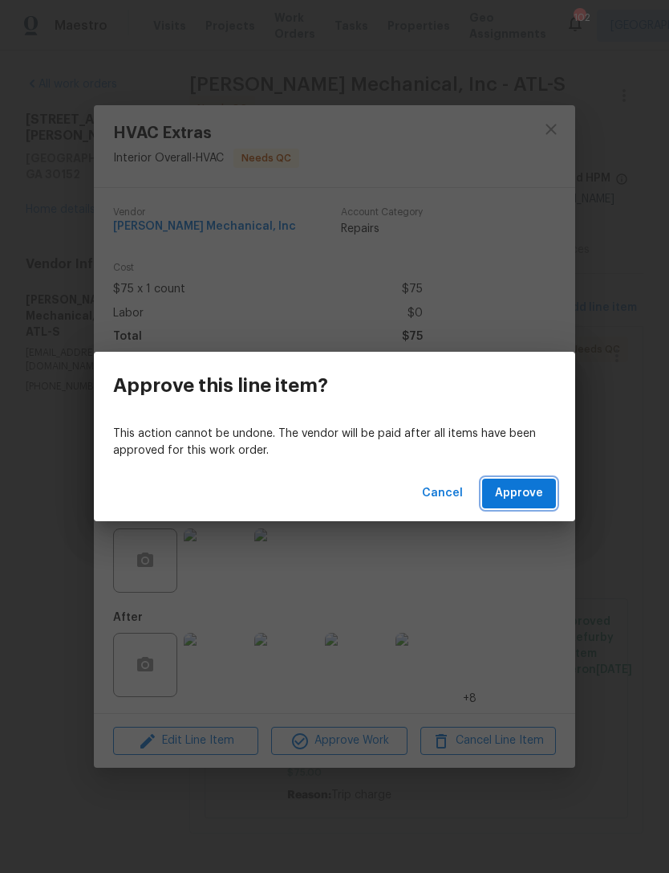
click at [520, 490] on span "Approve" at bounding box center [519, 493] width 48 height 20
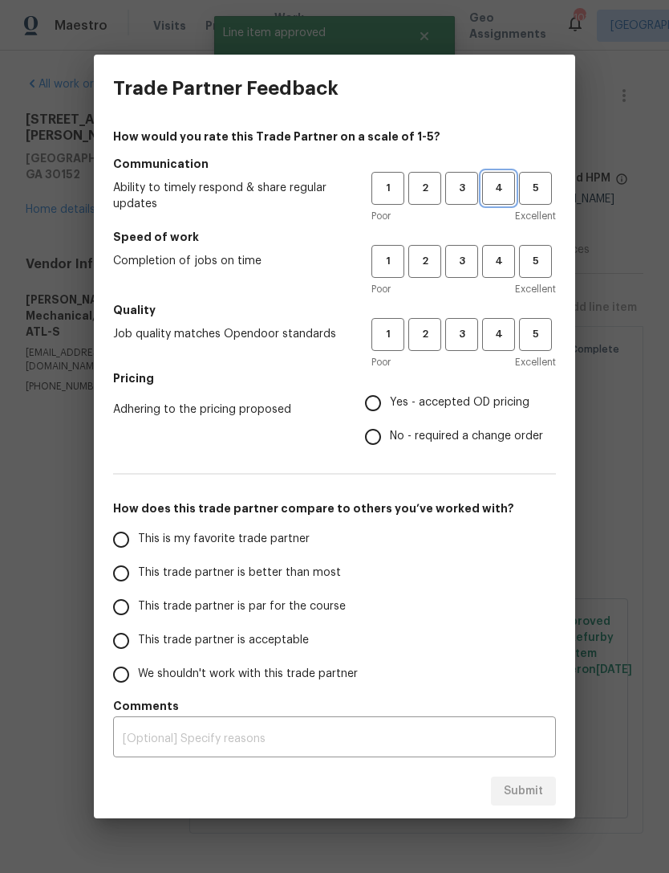
click at [503, 184] on span "4" at bounding box center [499, 188] width 30 height 18
click at [498, 252] on span "4" at bounding box center [499, 261] width 30 height 18
click at [500, 319] on button "4" at bounding box center [498, 334] width 33 height 33
click at [383, 399] on input "Yes - accepted OD pricing" at bounding box center [373, 403] width 34 height 34
radio input "true"
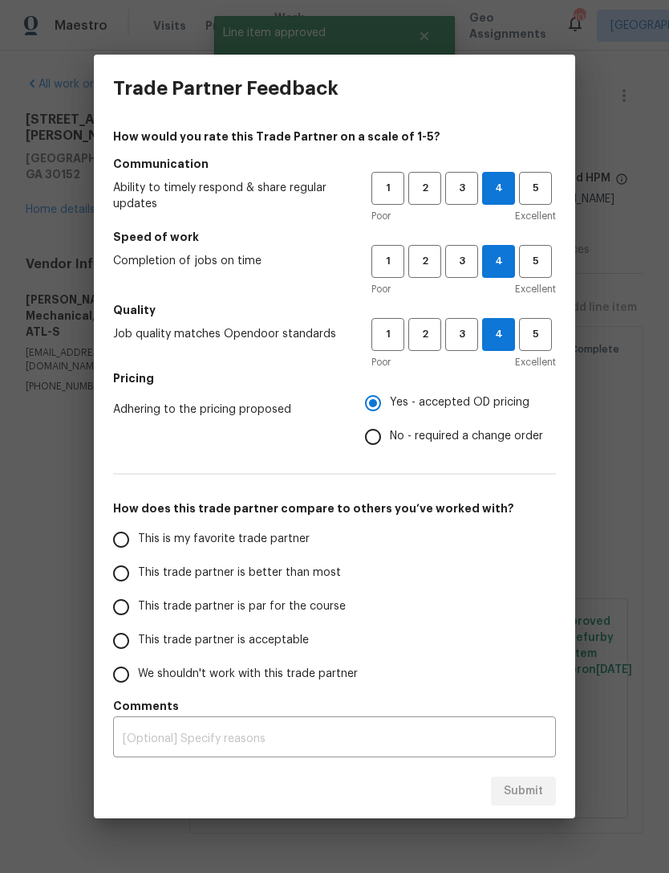
click at [119, 639] on input "This trade partner is acceptable" at bounding box center [121, 641] width 34 height 34
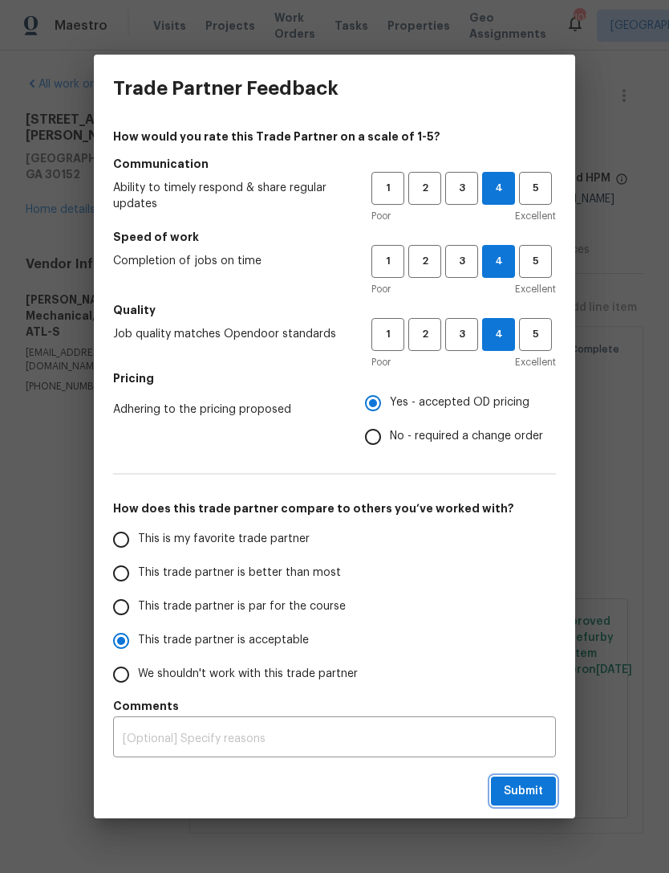
click at [517, 796] on span "Submit" at bounding box center [523, 791] width 39 height 20
radio input "true"
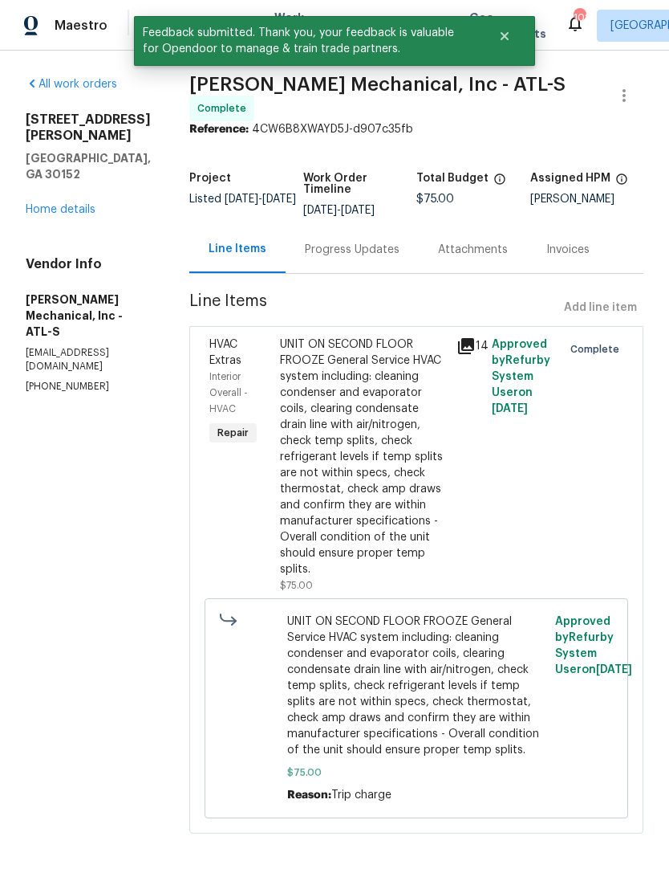
click at [75, 204] on link "Home details" at bounding box center [61, 209] width 70 height 11
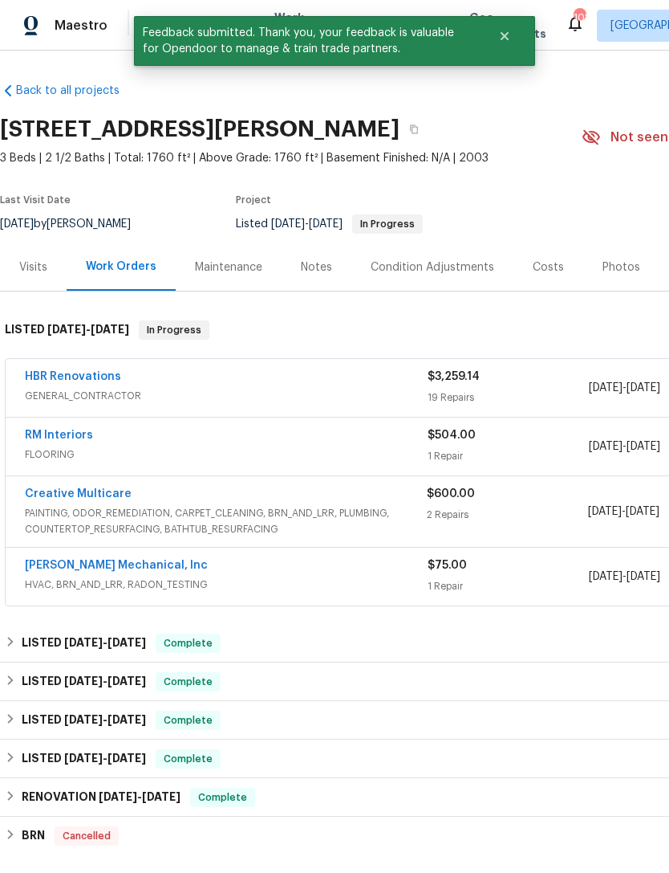
click at [34, 275] on div "Visits" at bounding box center [33, 267] width 28 height 16
